Goal: Information Seeking & Learning: Learn about a topic

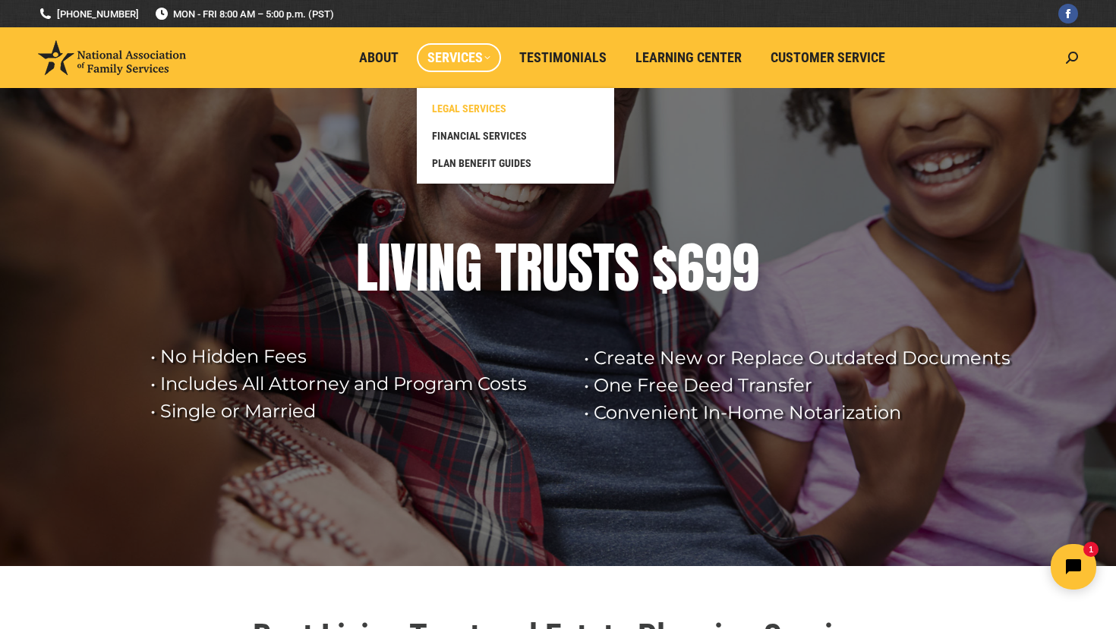
click at [469, 106] on span "LEGAL SERVICES" at bounding box center [469, 109] width 74 height 14
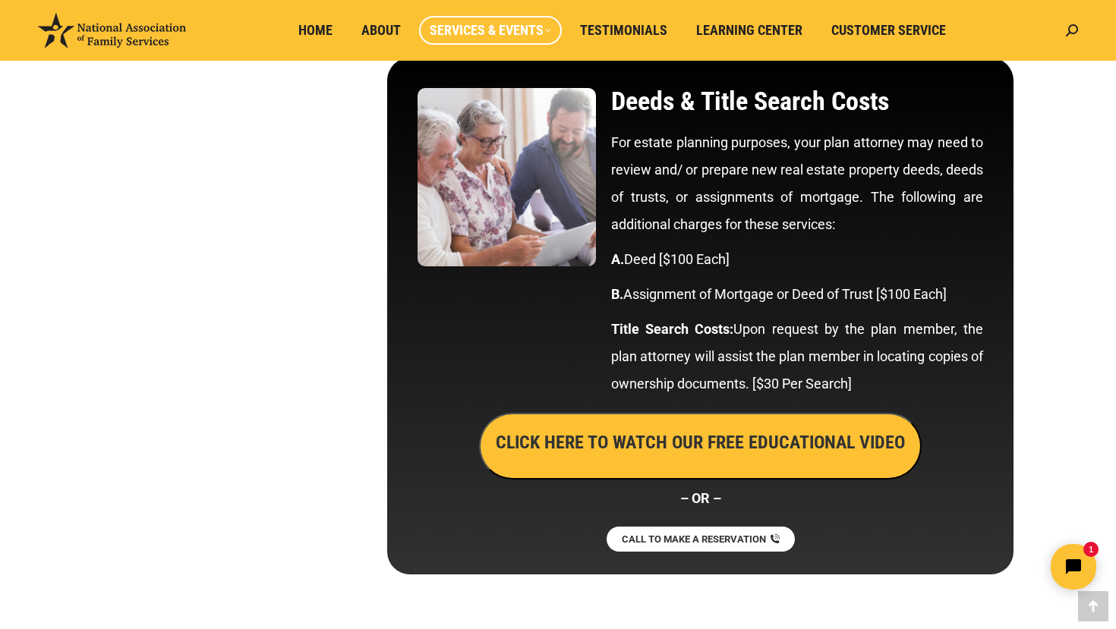
scroll to position [3387, 0]
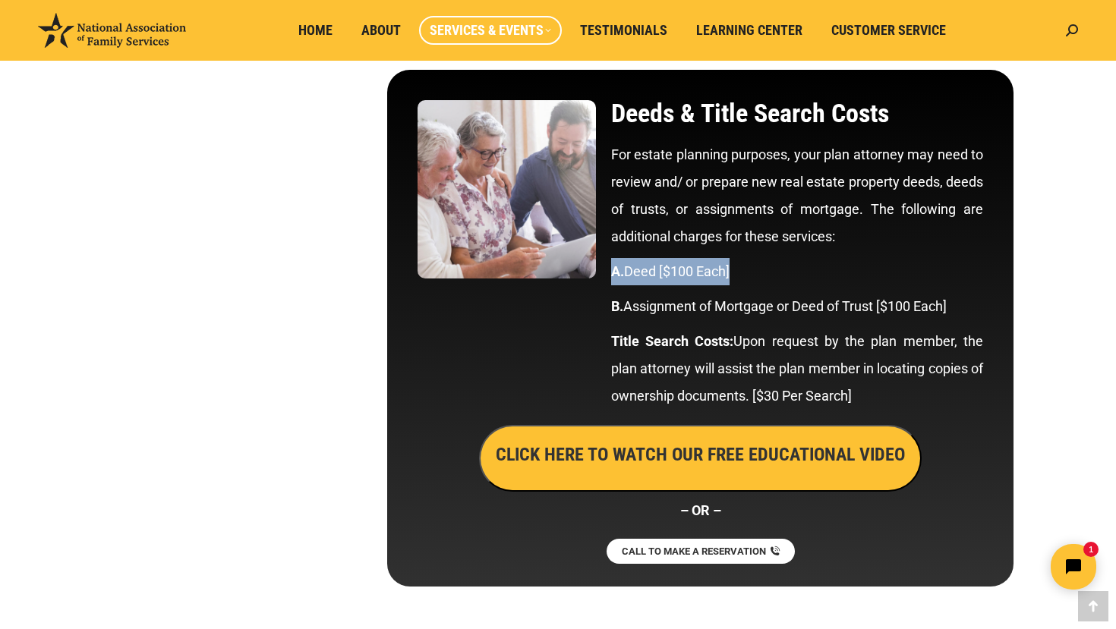
drag, startPoint x: 612, startPoint y: 271, endPoint x: 748, endPoint y: 271, distance: 136.6
click at [749, 271] on p "A. Deed [$100 Each]" at bounding box center [797, 271] width 372 height 27
click at [777, 269] on p "A. Deed [$100 Each]" at bounding box center [797, 271] width 372 height 27
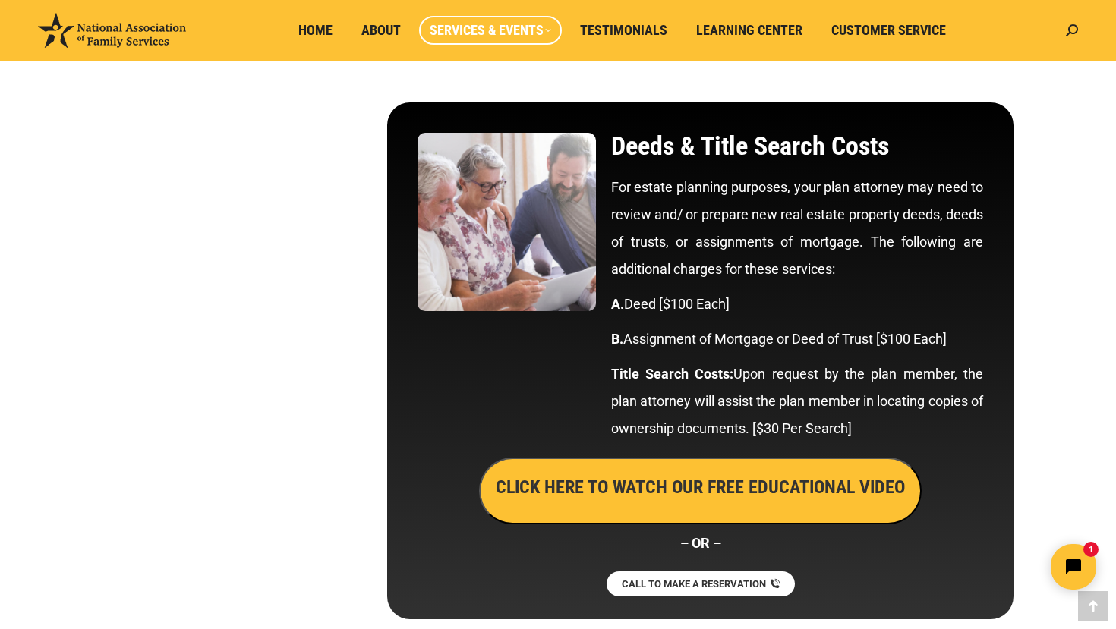
scroll to position [3350, 0]
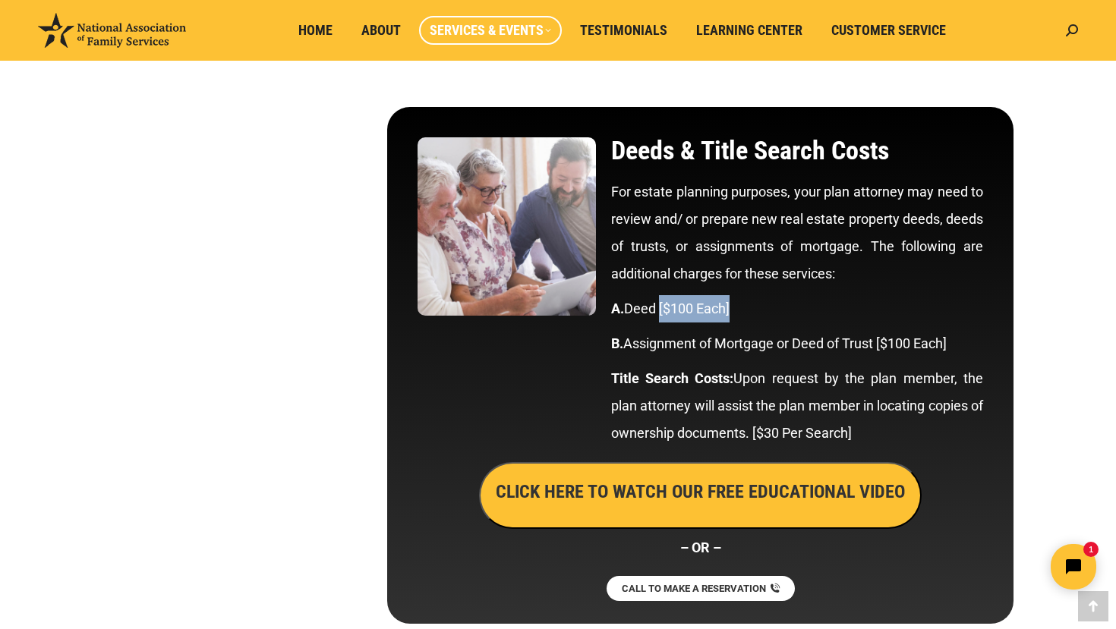
drag, startPoint x: 662, startPoint y: 309, endPoint x: 736, endPoint y: 309, distance: 73.6
click at [736, 309] on p "A. Deed [$100 Each]" at bounding box center [797, 308] width 372 height 27
click at [769, 301] on p "A. Deed [$100 Each]" at bounding box center [797, 308] width 372 height 27
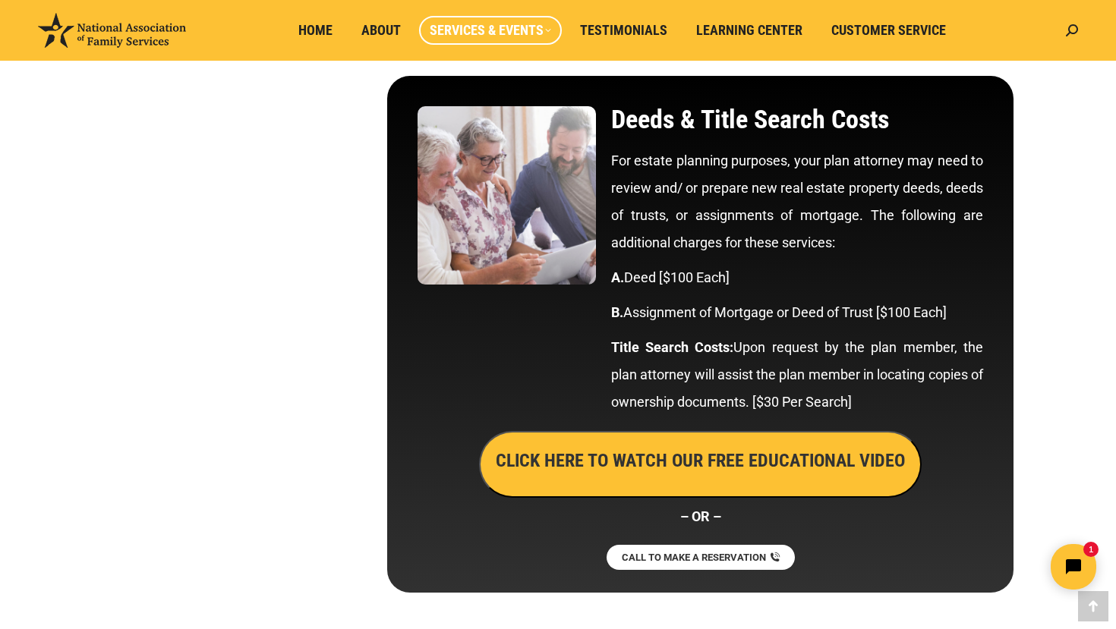
scroll to position [3375, 0]
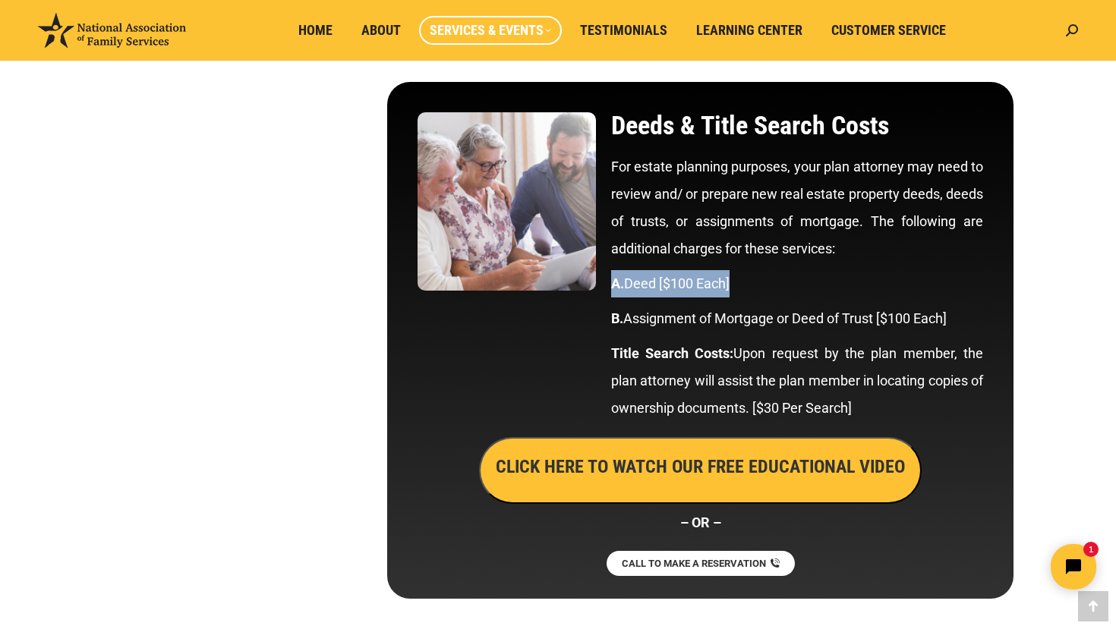
drag, startPoint x: 614, startPoint y: 283, endPoint x: 738, endPoint y: 285, distance: 123.7
click at [738, 285] on p "A. Deed [$100 Each]" at bounding box center [797, 283] width 372 height 27
click at [781, 290] on p "A. Deed [$100 Each]" at bounding box center [797, 283] width 372 height 27
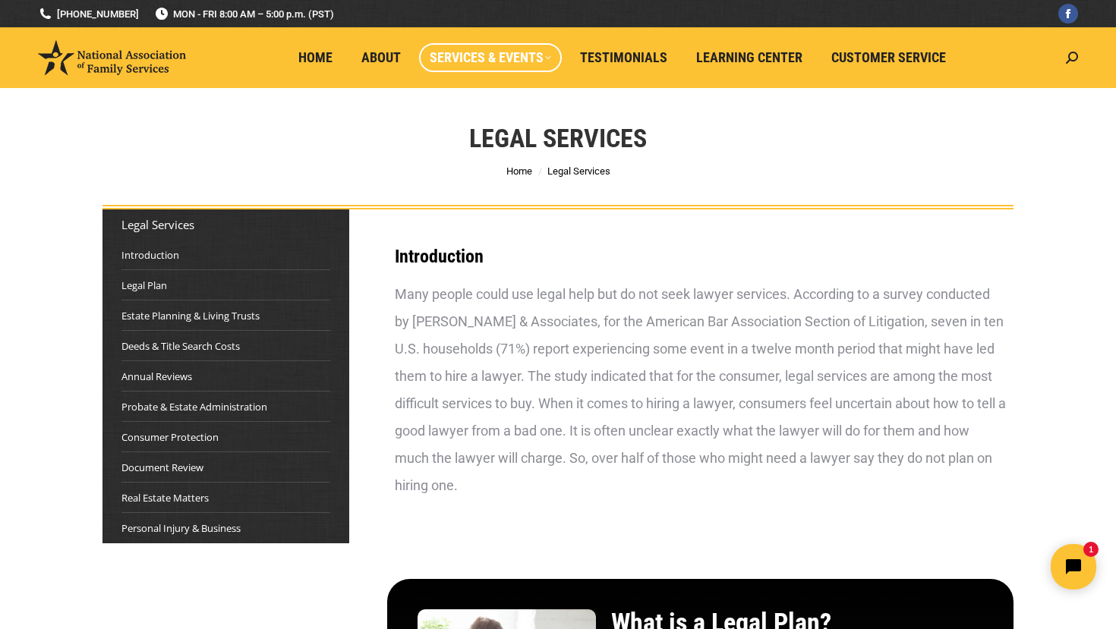
scroll to position [0, 0]
